Goal: Task Accomplishment & Management: Manage account settings

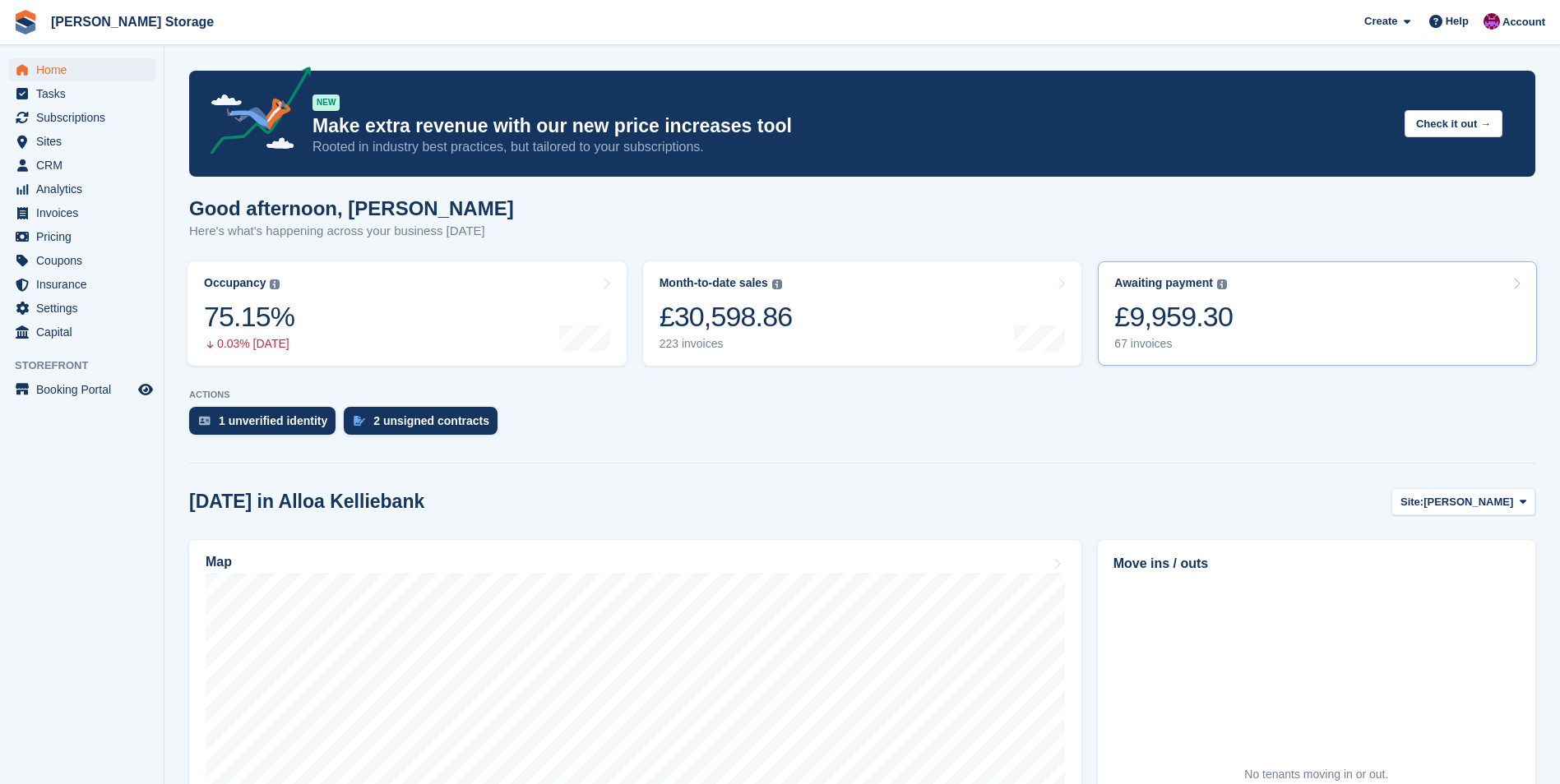
click at [1258, 332] on link "Awaiting payment The total outstanding balance on all open invoices. £9,959.30 …" at bounding box center [1317, 314] width 439 height 105
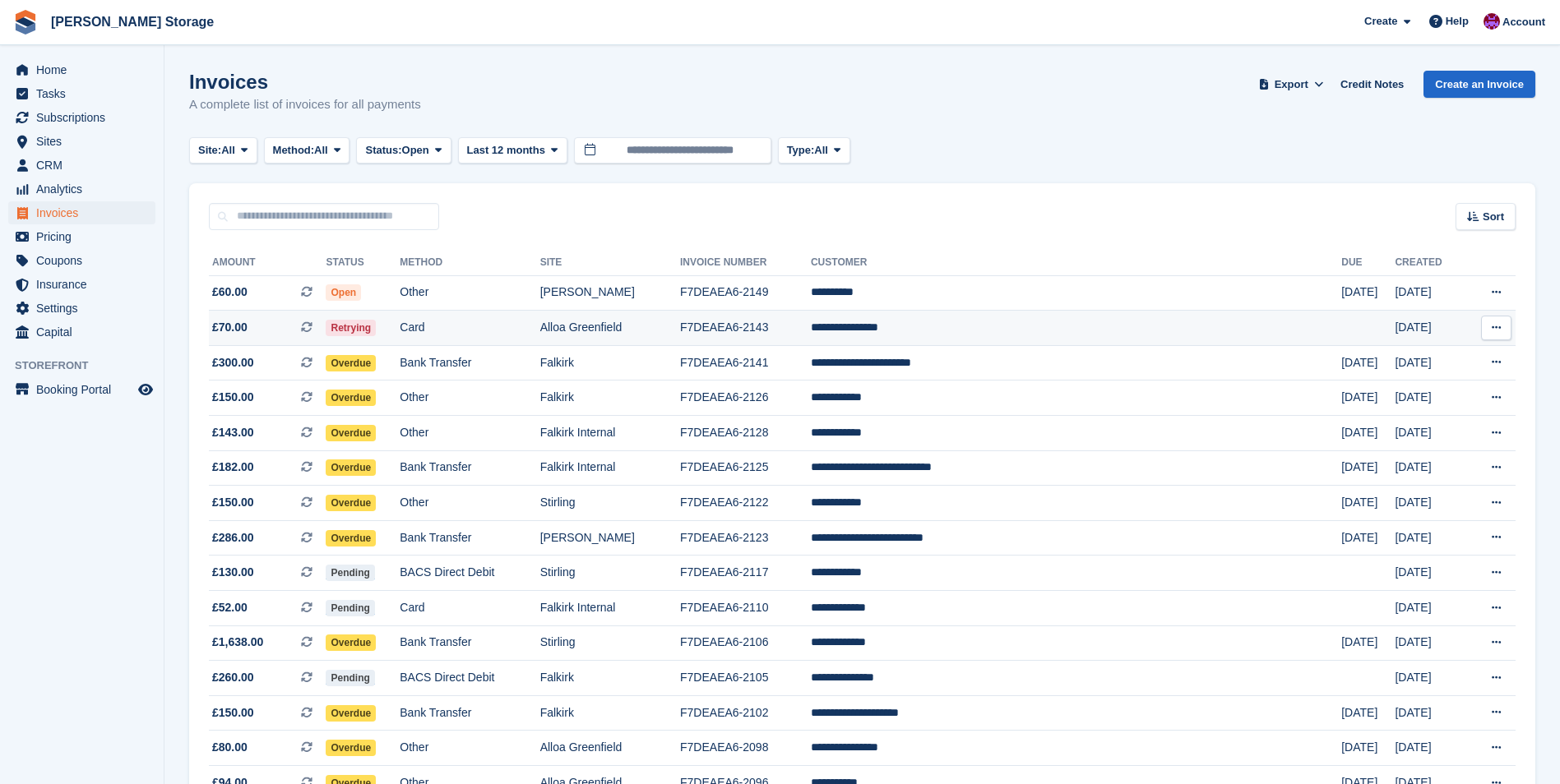
click at [956, 329] on td "**********" at bounding box center [1076, 329] width 530 height 35
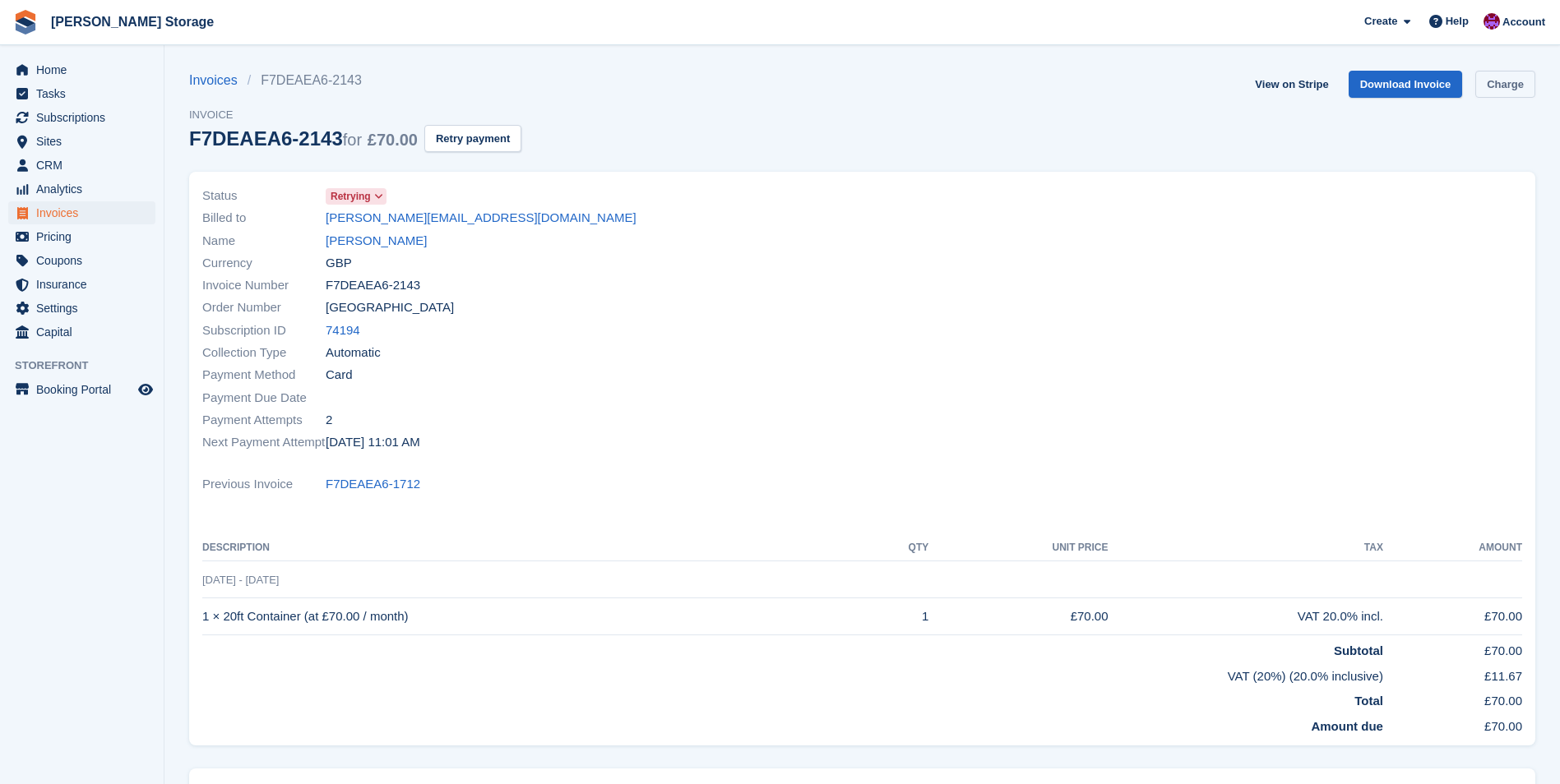
click at [1499, 79] on link "Charge" at bounding box center [1505, 84] width 60 height 27
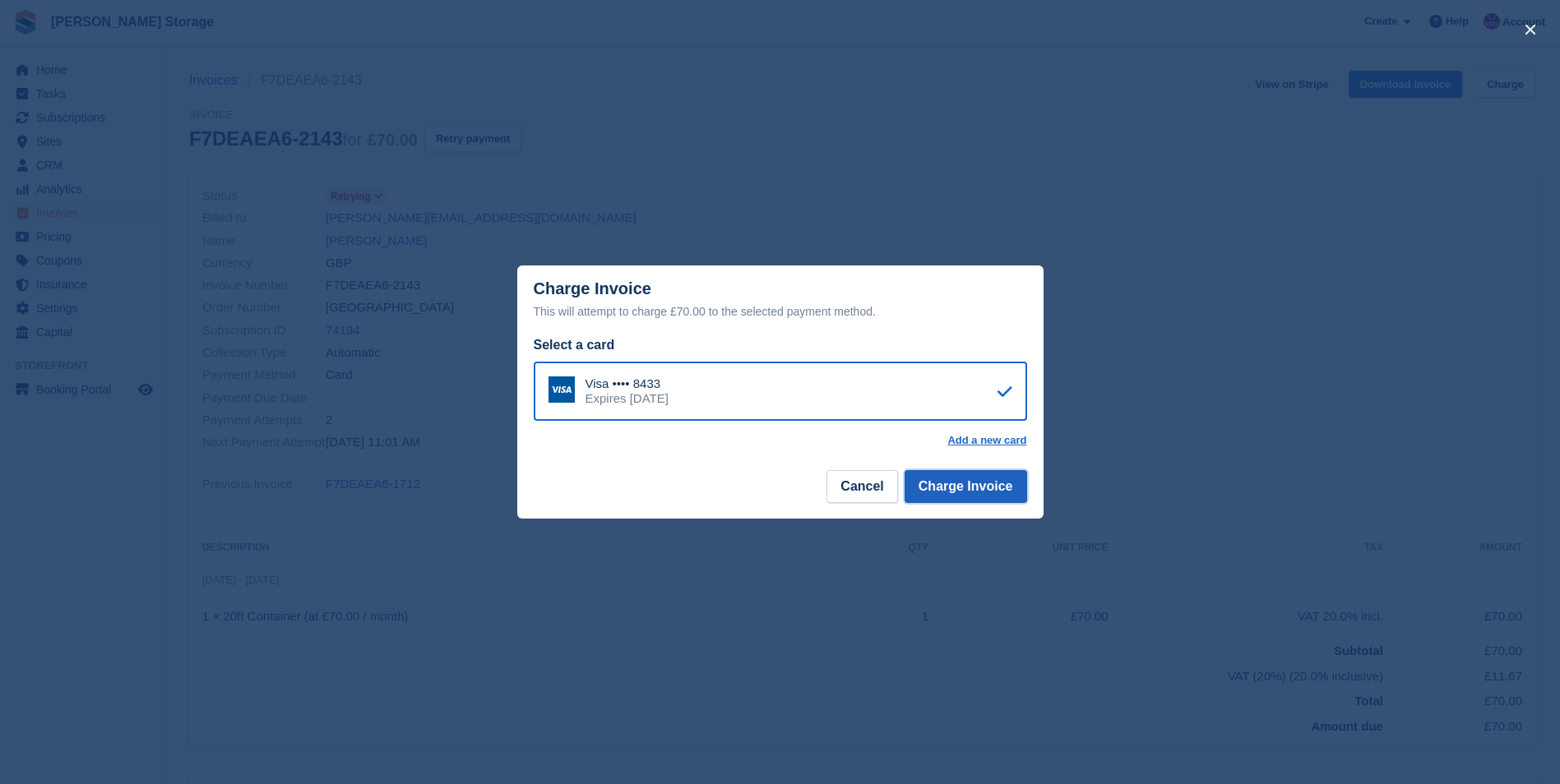
click at [957, 487] on button "Charge Invoice" at bounding box center [965, 486] width 122 height 33
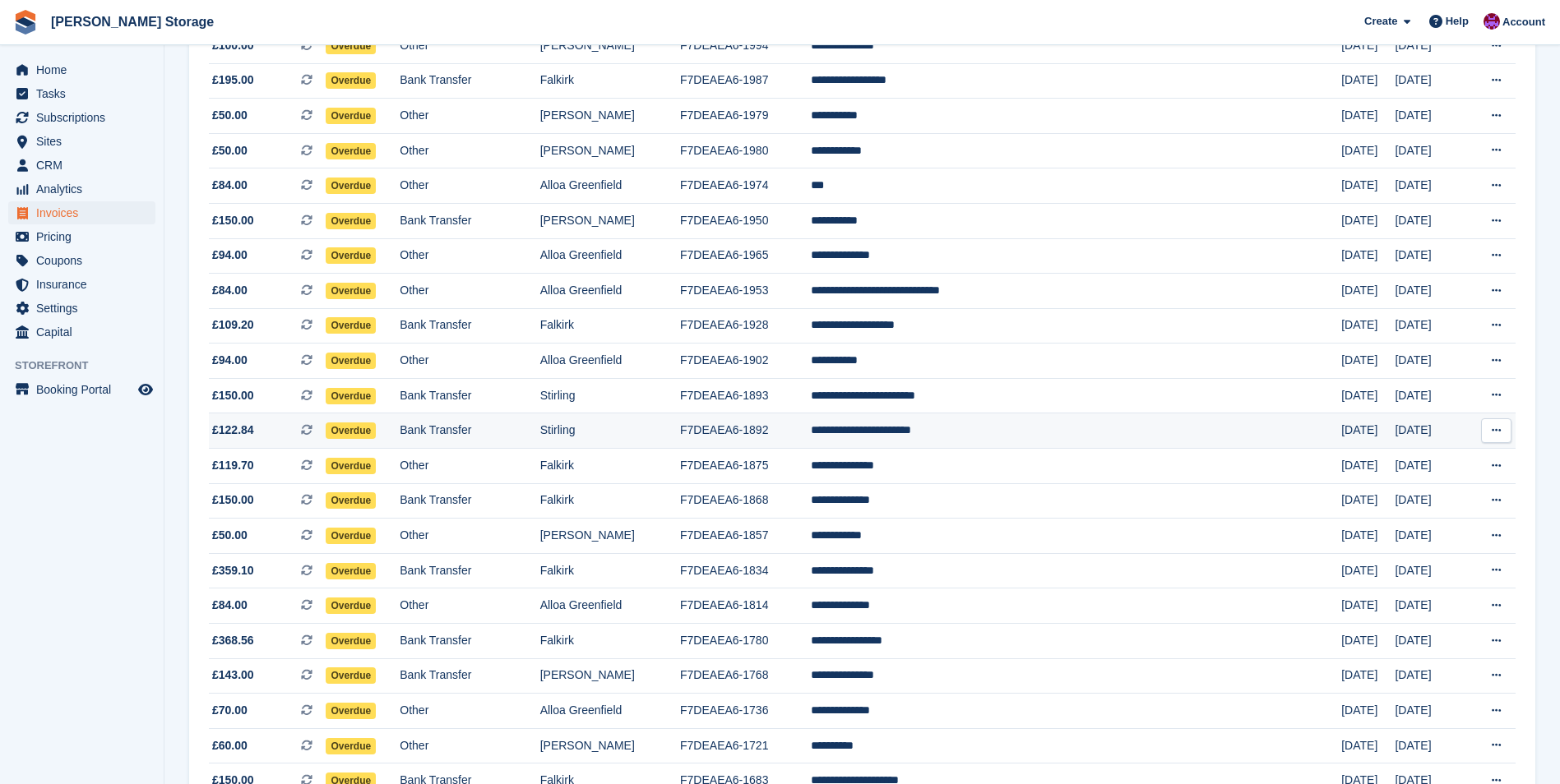
scroll to position [1323, 0]
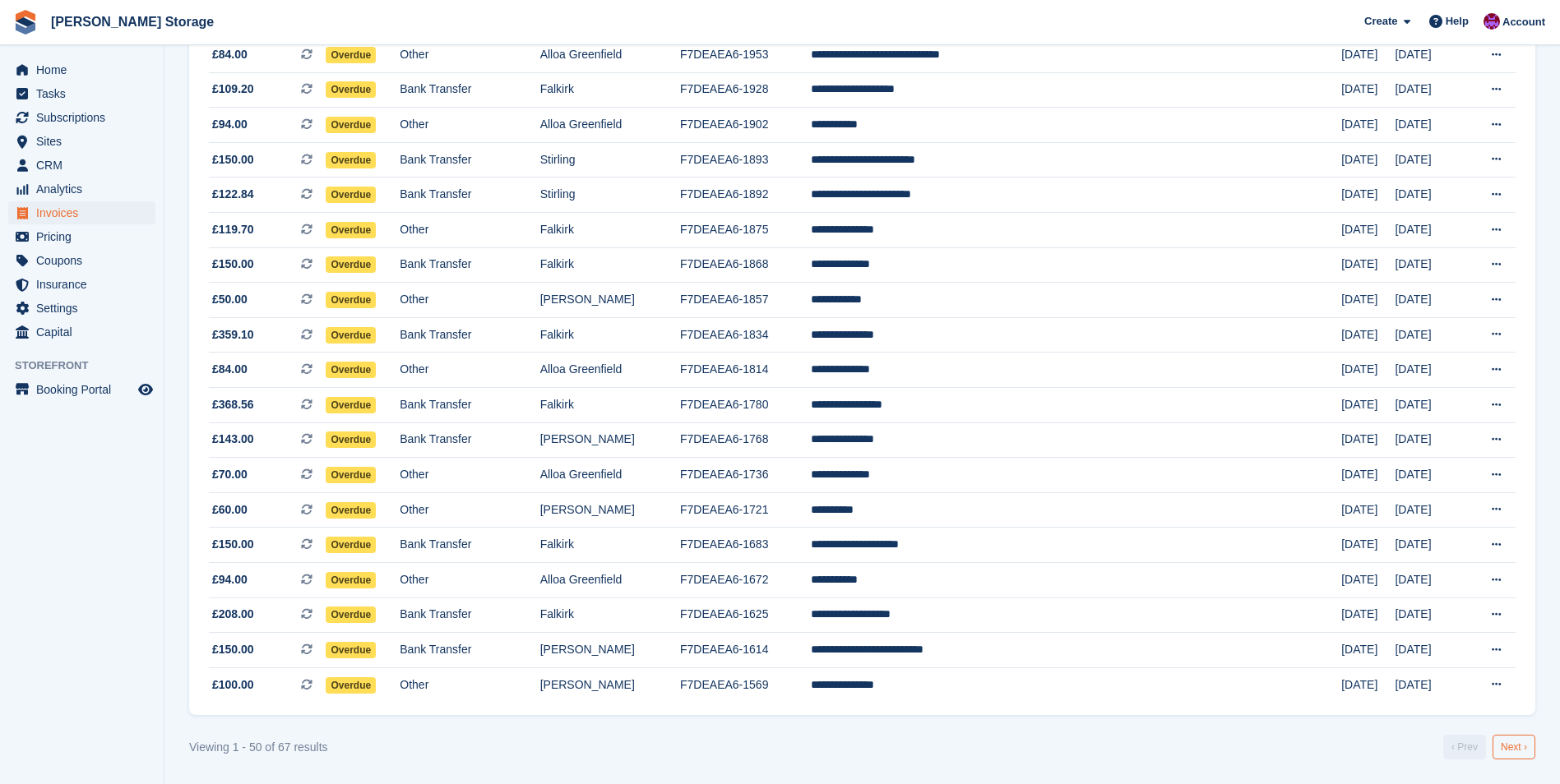
click at [1526, 749] on link "Next ›" at bounding box center [1514, 748] width 43 height 24
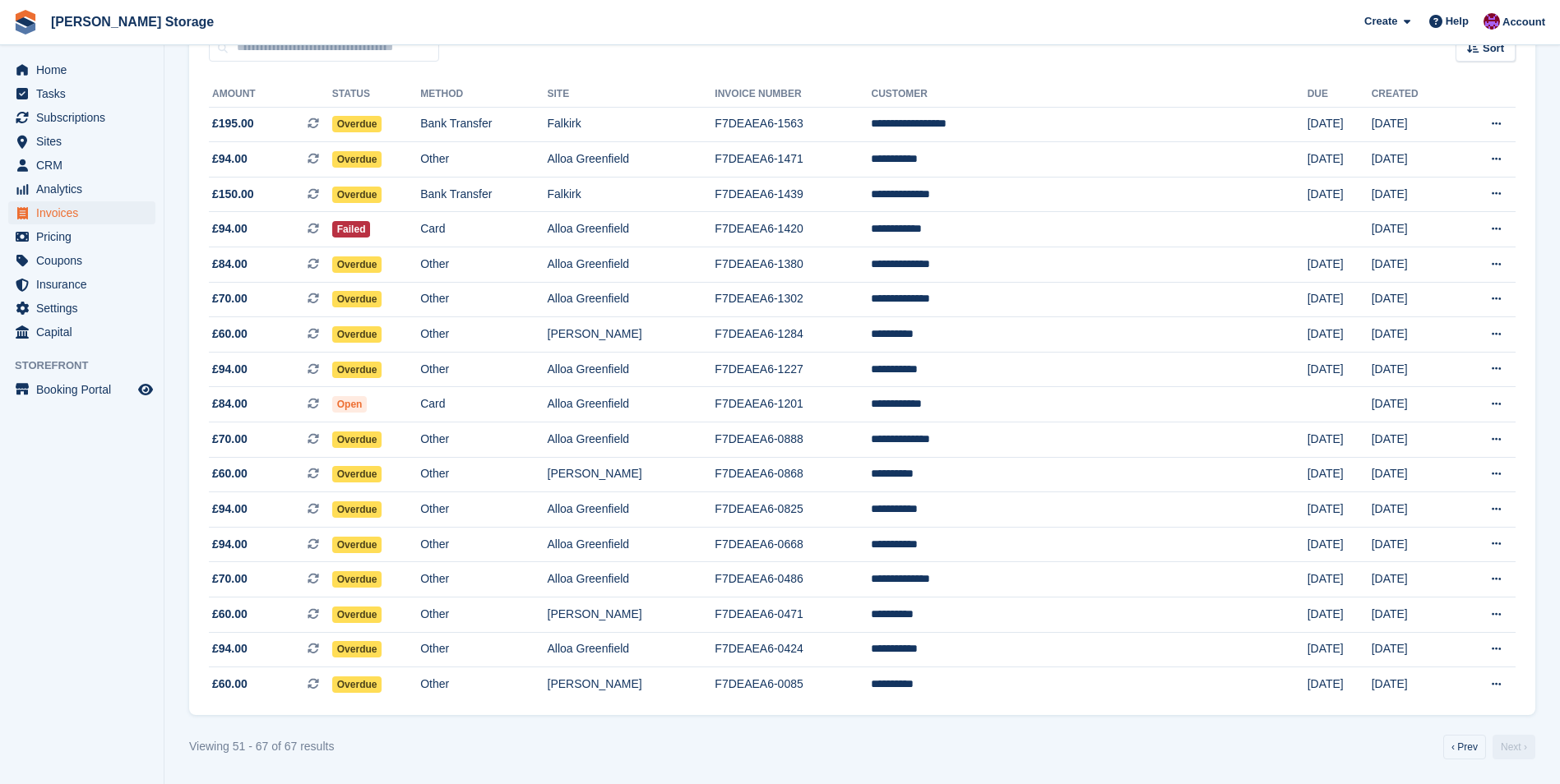
scroll to position [169, 0]
click at [65, 65] on span "Home" at bounding box center [86, 70] width 99 height 23
